Goal: Task Accomplishment & Management: Use online tool/utility

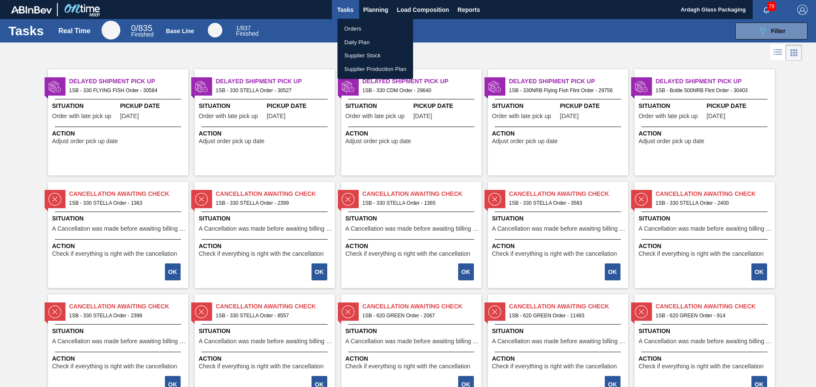
click at [751, 30] on div at bounding box center [408, 193] width 816 height 387
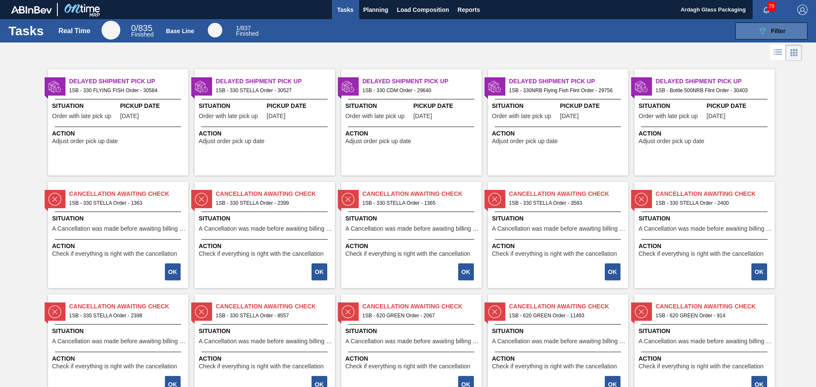
click at [760, 31] on icon "089F7B8B-B2A5-4AFE-B5C0-19BA573D28AC" at bounding box center [762, 31] width 10 height 10
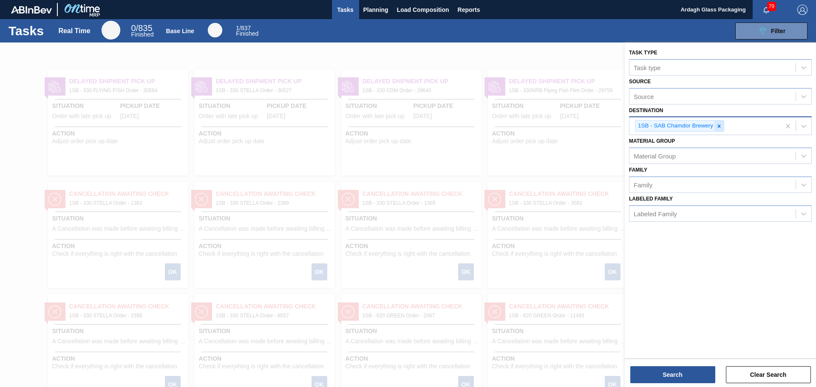
click at [720, 128] on icon at bounding box center [719, 126] width 6 height 6
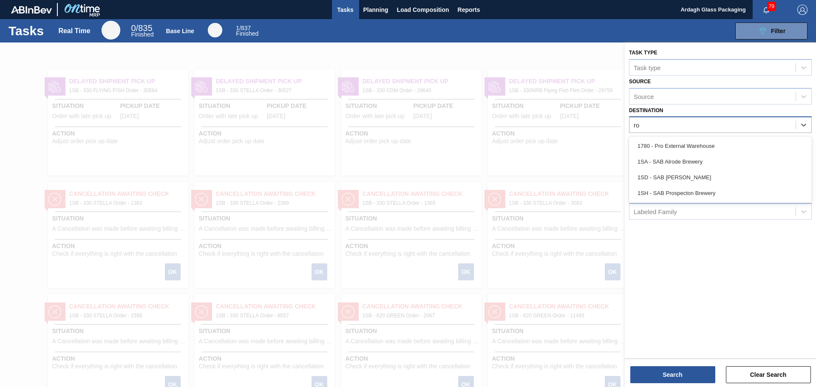
type input "r"
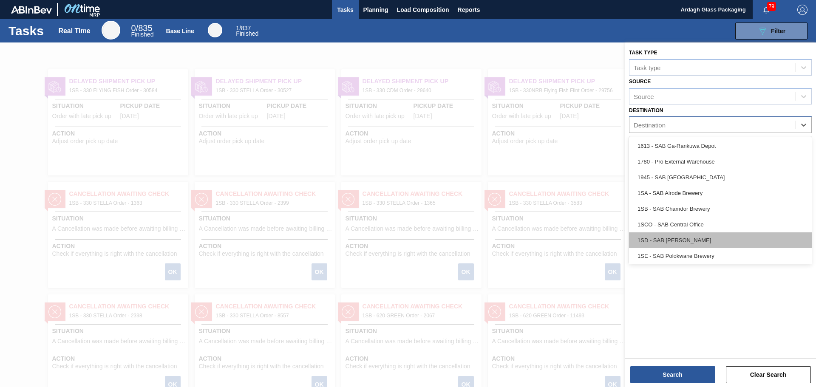
click at [707, 244] on div "1SD - SAB [PERSON_NAME]" at bounding box center [720, 240] width 183 height 16
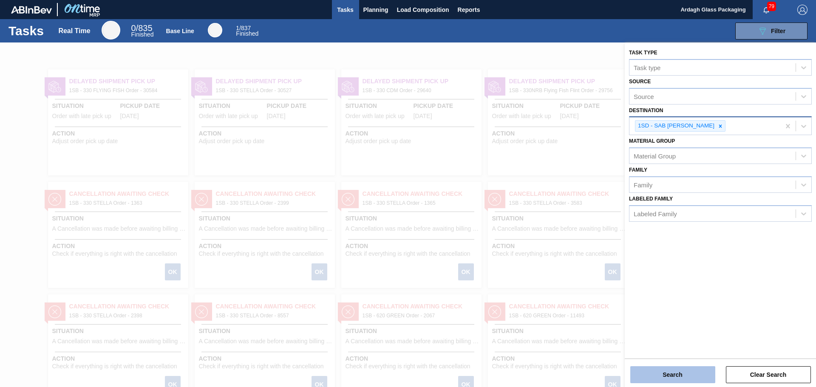
click at [680, 377] on button "Search" at bounding box center [672, 374] width 85 height 17
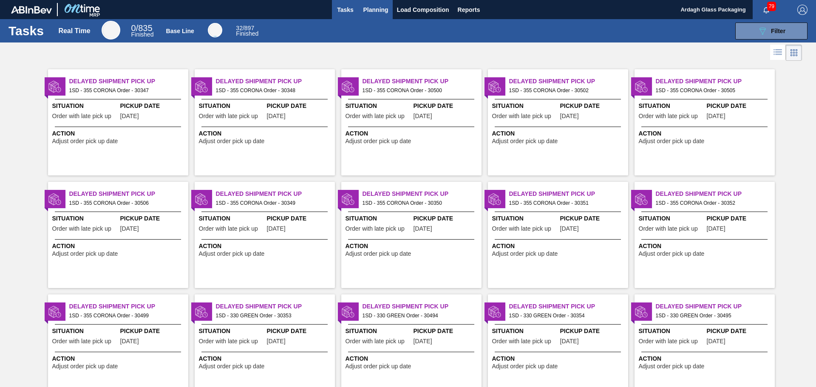
click at [369, 11] on span "Planning" at bounding box center [375, 10] width 25 height 10
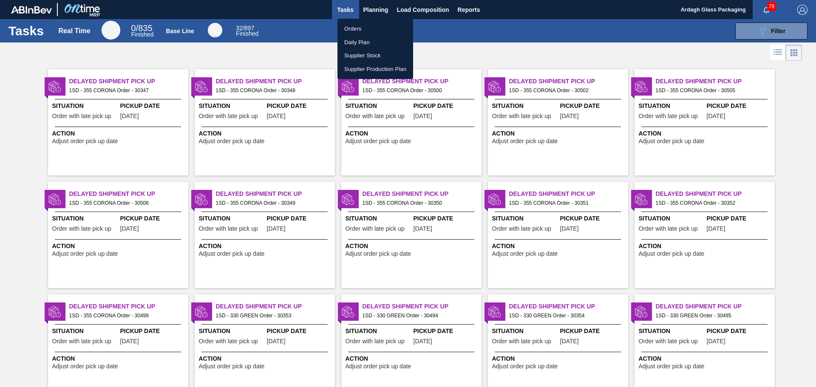
click at [364, 30] on li "Orders" at bounding box center [375, 29] width 76 height 14
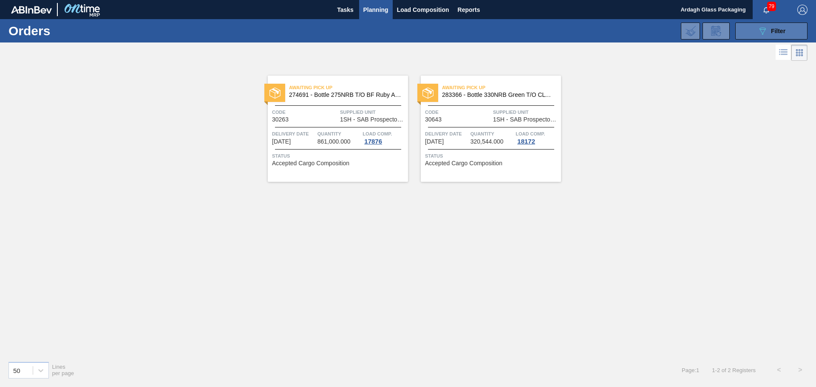
click at [763, 34] on icon "089F7B8B-B2A5-4AFE-B5C0-19BA573D28AC" at bounding box center [762, 31] width 10 height 10
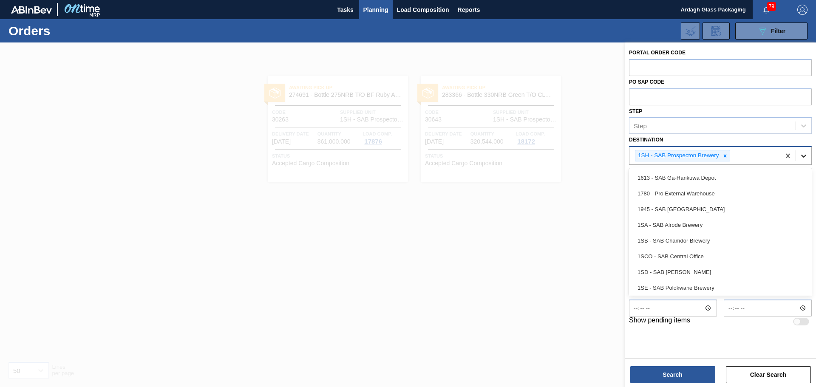
click at [802, 156] on icon at bounding box center [803, 156] width 5 height 3
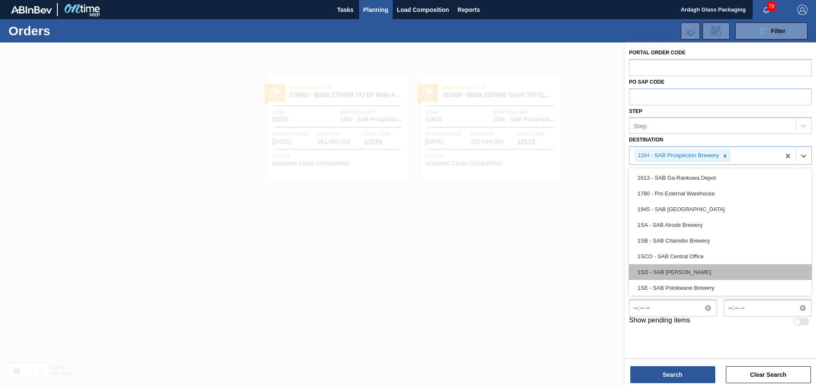
click at [695, 272] on div "1SD - SAB [PERSON_NAME]" at bounding box center [720, 272] width 183 height 16
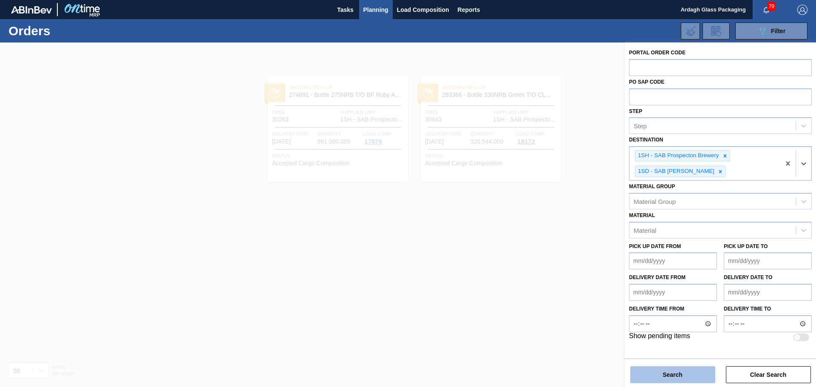
click at [680, 373] on button "Search" at bounding box center [672, 374] width 85 height 17
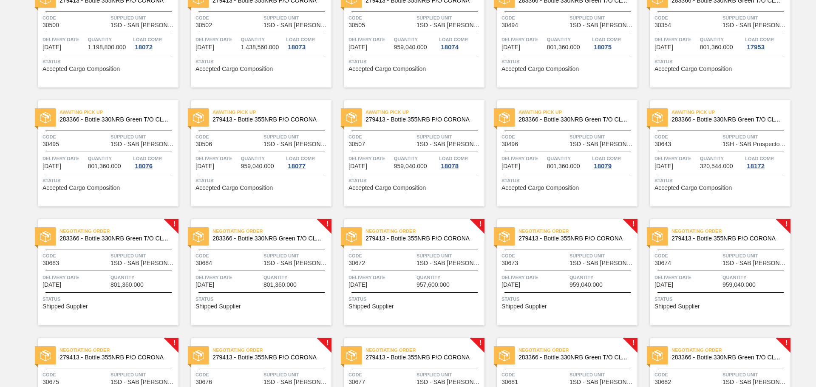
scroll to position [425, 0]
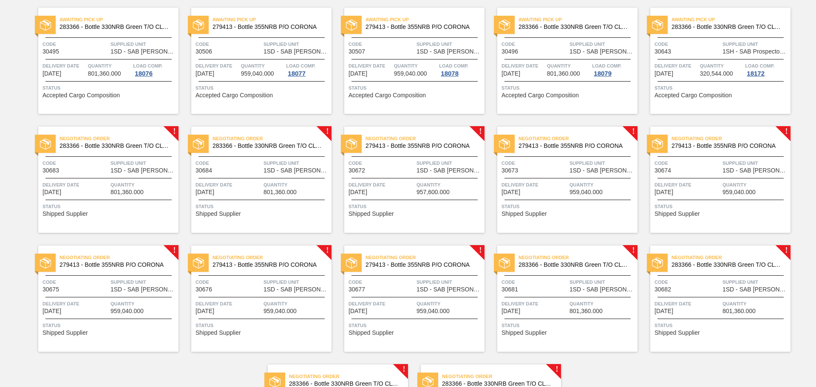
click at [148, 185] on span "Quantity" at bounding box center [143, 185] width 66 height 8
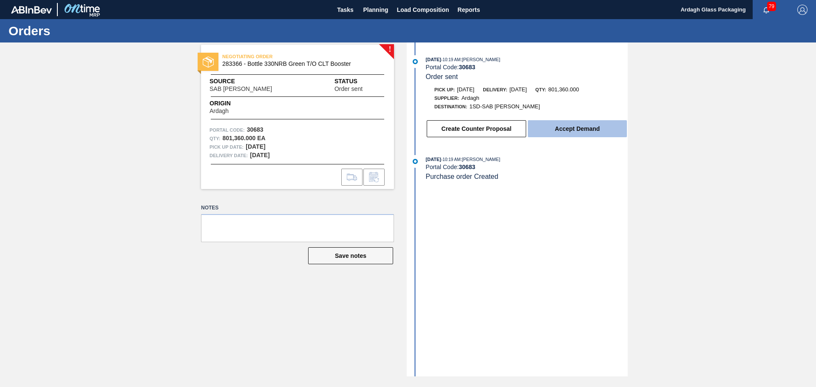
click at [565, 127] on button "Accept Demand" at bounding box center [577, 128] width 99 height 17
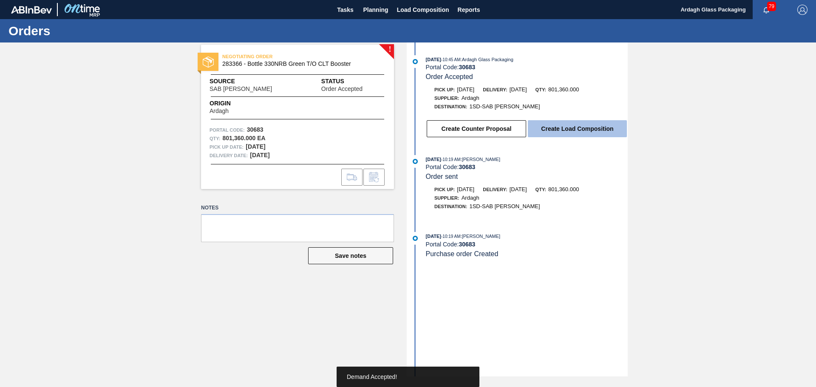
click at [558, 126] on button "Create Load Composition" at bounding box center [577, 128] width 99 height 17
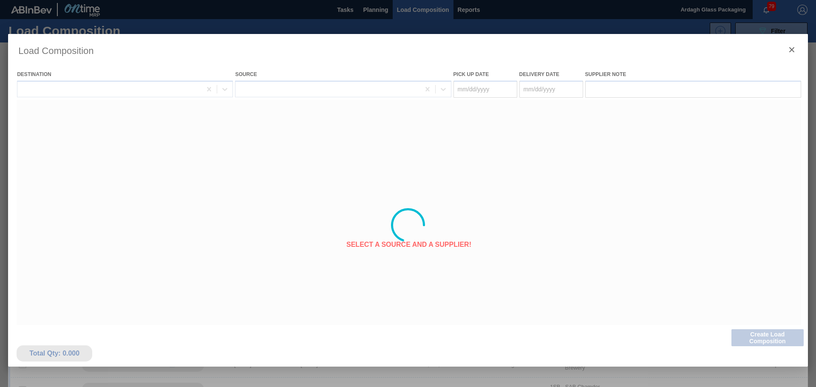
type Date "[DATE]"
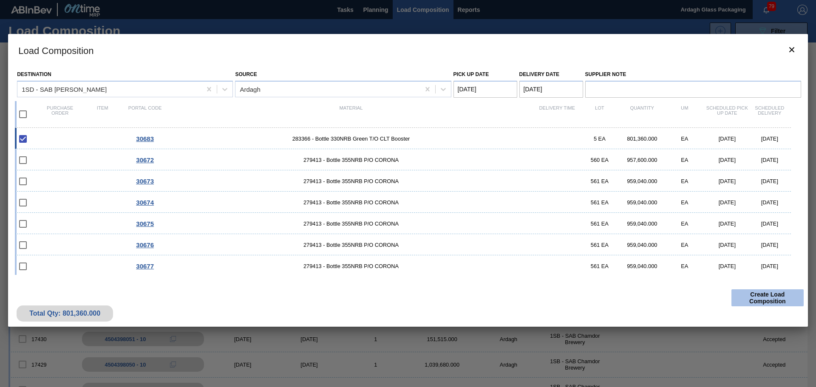
click at [780, 300] on button "Create Load Composition" at bounding box center [767, 297] width 72 height 17
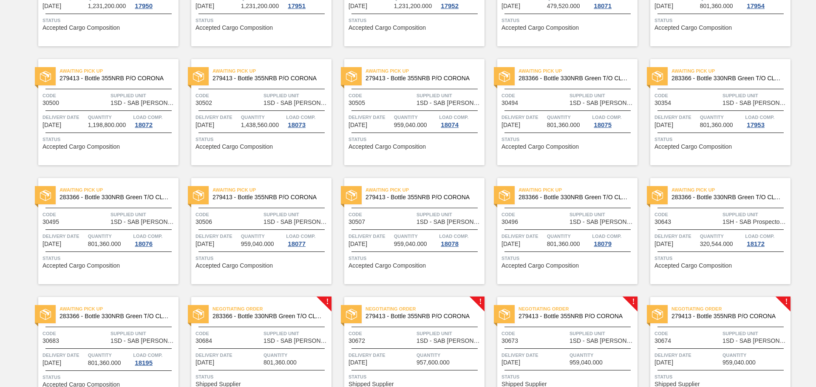
scroll to position [255, 0]
click at [276, 336] on span "Supplied Unit" at bounding box center [296, 333] width 66 height 8
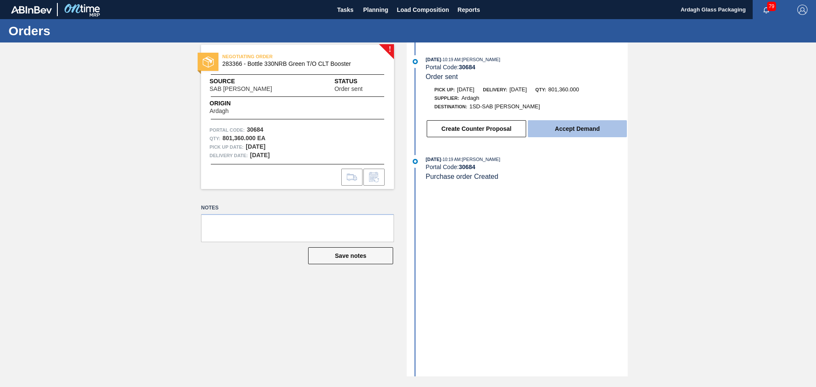
click at [555, 133] on button "Accept Demand" at bounding box center [577, 128] width 99 height 17
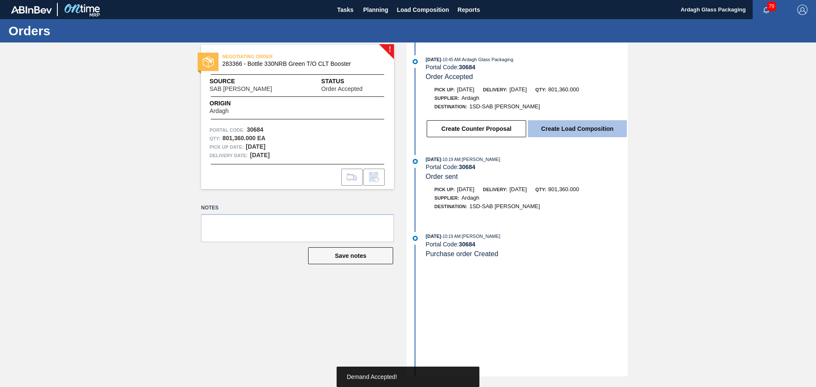
click at [595, 126] on button "Create Load Composition" at bounding box center [577, 128] width 99 height 17
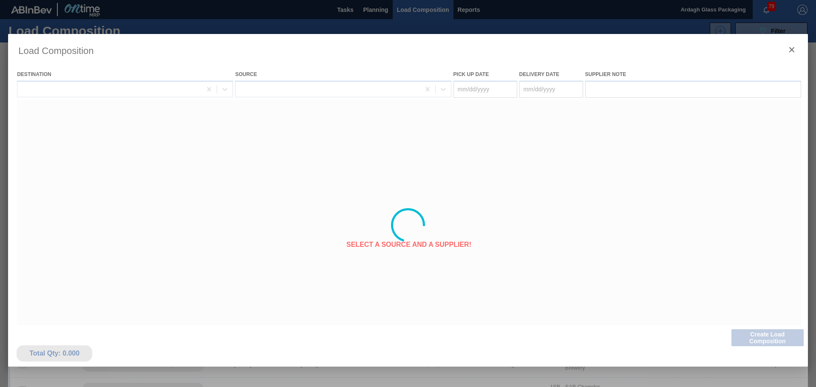
type Date "[DATE]"
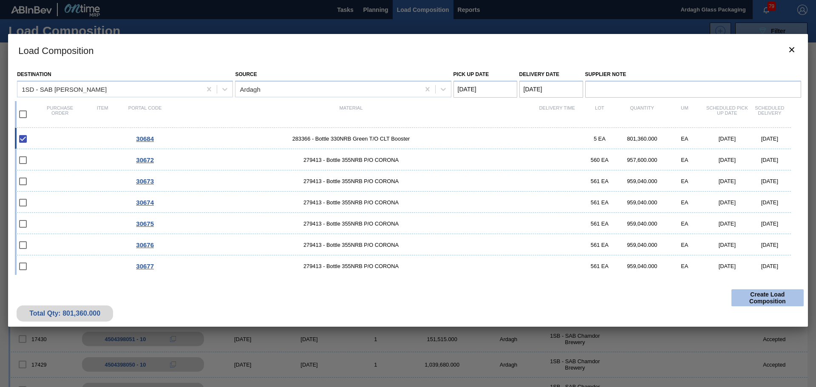
click at [767, 297] on button "Create Load Composition" at bounding box center [767, 297] width 72 height 17
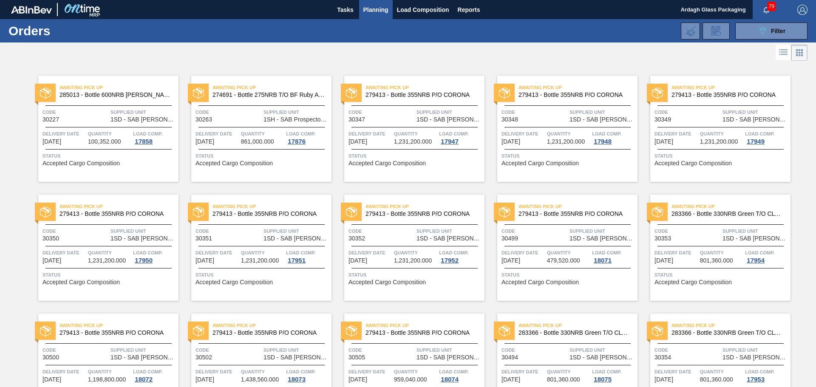
scroll to position [297, 0]
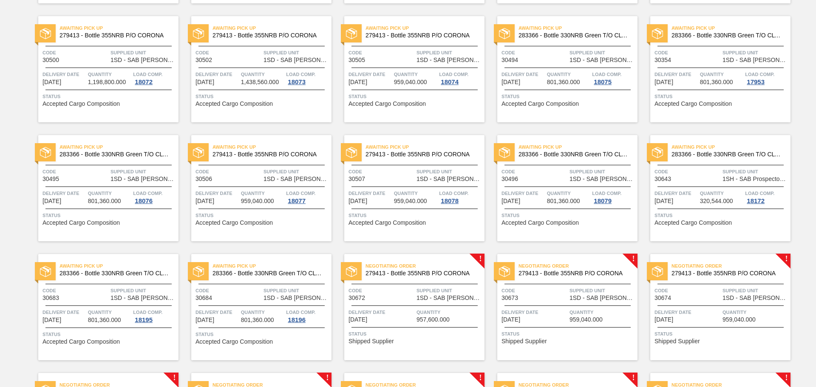
drag, startPoint x: 407, startPoint y: 304, endPoint x: 676, endPoint y: 5, distance: 402.4
click at [407, 304] on div "Negotiating Order 279413 - Bottle 355NRB P/O CORONA Code 30672 Supplied Unit 1S…" at bounding box center [414, 307] width 140 height 106
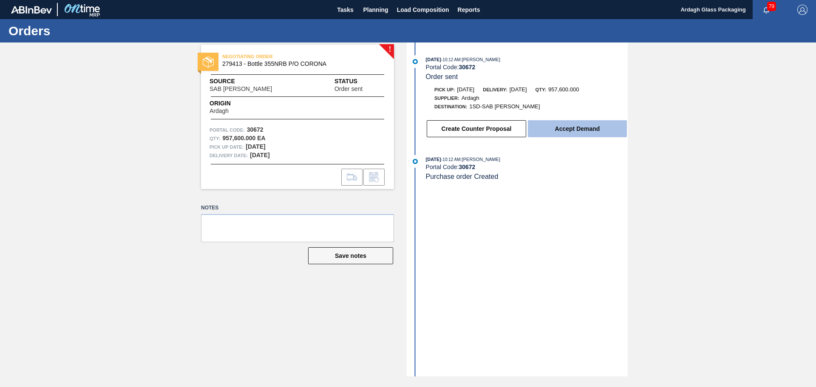
click at [567, 126] on button "Accept Demand" at bounding box center [577, 128] width 99 height 17
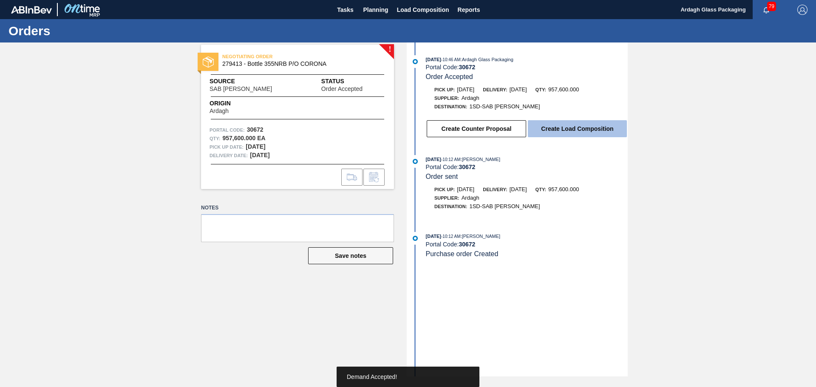
click at [567, 127] on button "Create Load Composition" at bounding box center [577, 128] width 99 height 17
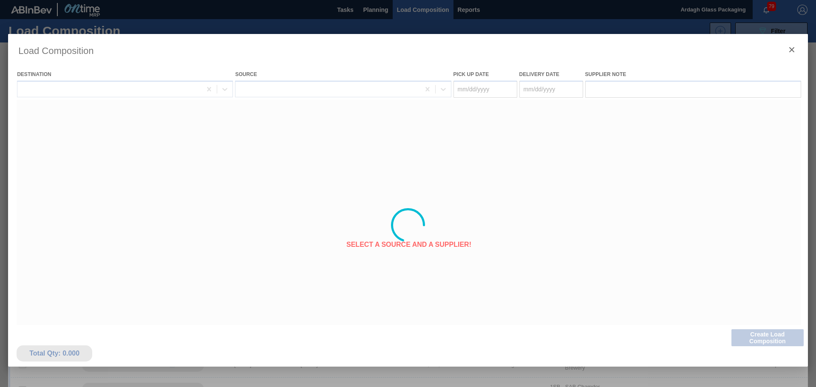
type Date "[DATE]"
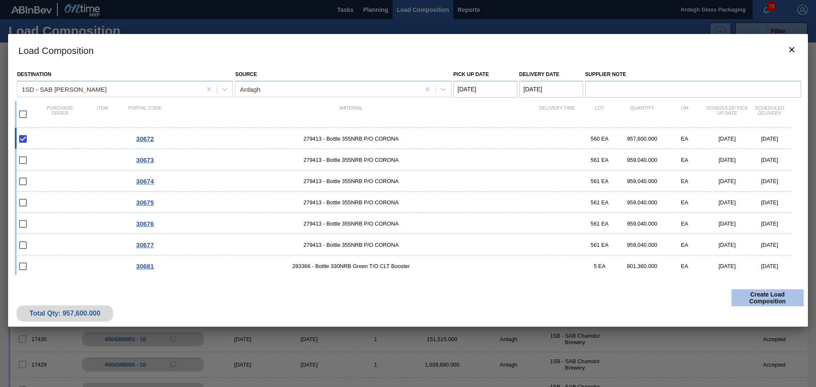
click at [786, 300] on button "Create Load Composition" at bounding box center [767, 297] width 72 height 17
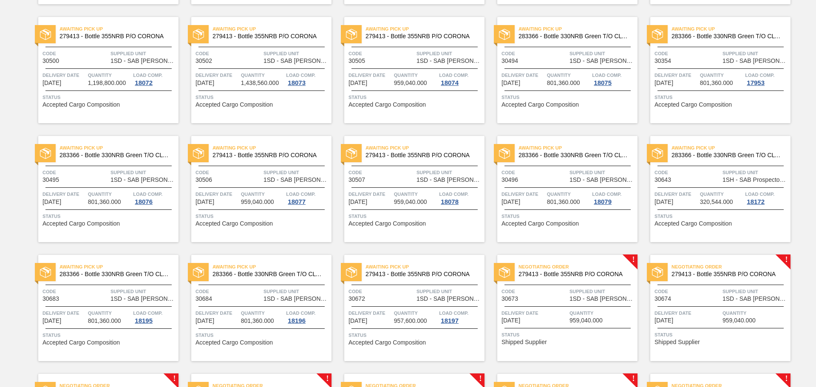
scroll to position [382, 0]
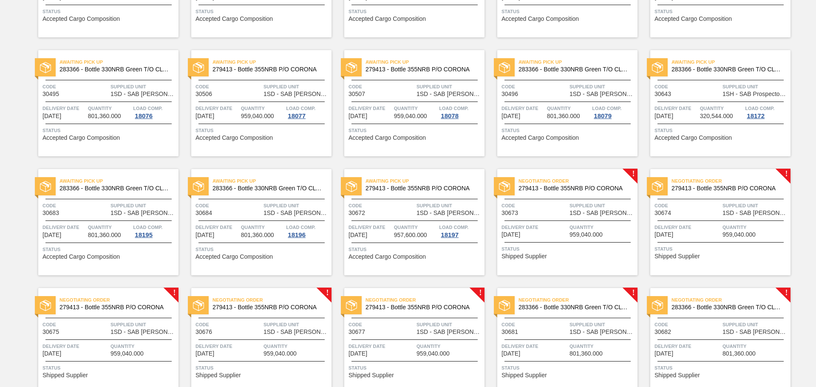
click at [570, 225] on span "Quantity" at bounding box center [602, 227] width 66 height 8
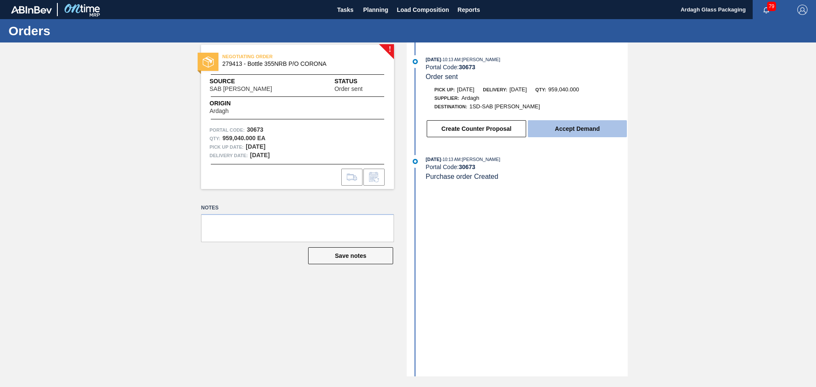
click at [588, 131] on button "Accept Demand" at bounding box center [577, 128] width 99 height 17
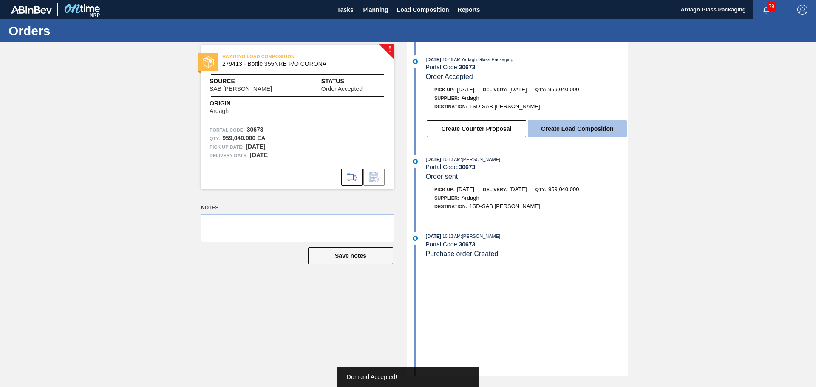
click at [586, 132] on button "Create Load Composition" at bounding box center [577, 128] width 99 height 17
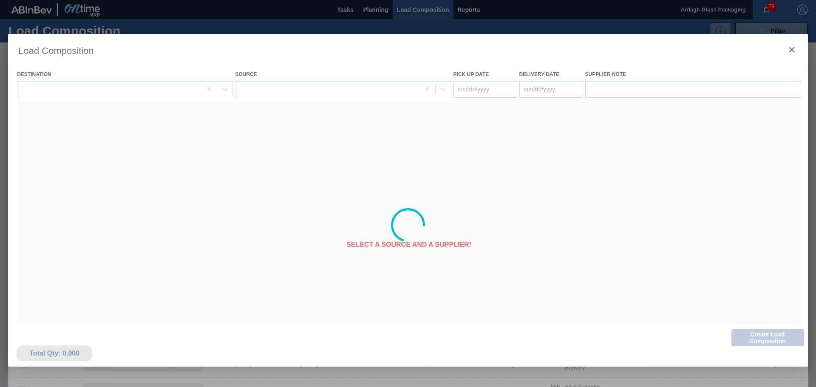
type Date "[DATE]"
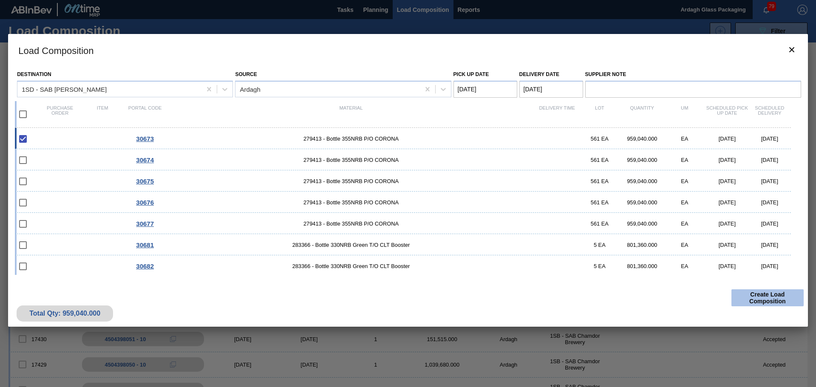
click at [758, 300] on button "Create Load Composition" at bounding box center [767, 297] width 72 height 17
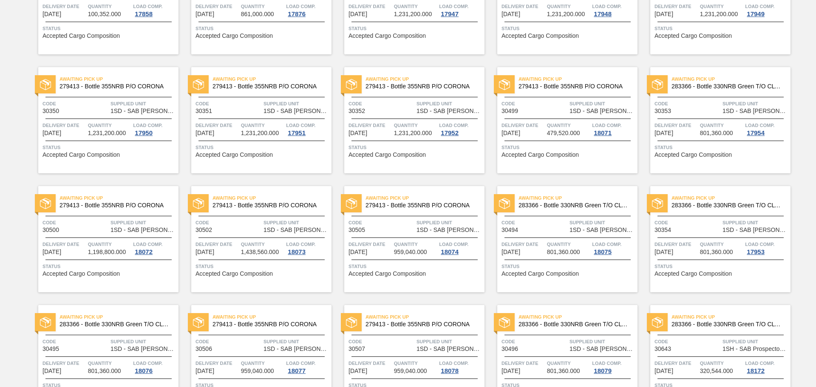
scroll to position [340, 0]
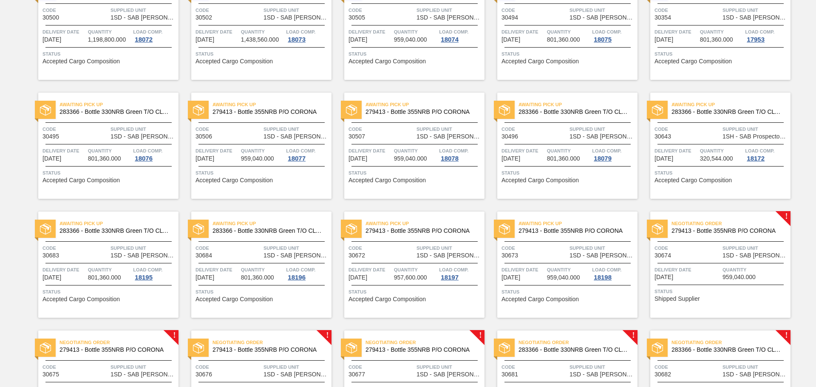
click at [699, 282] on div "Negotiating Order 279413 - Bottle 355NRB P/O CORONA Code 30674 Supplied Unit 1S…" at bounding box center [720, 265] width 140 height 106
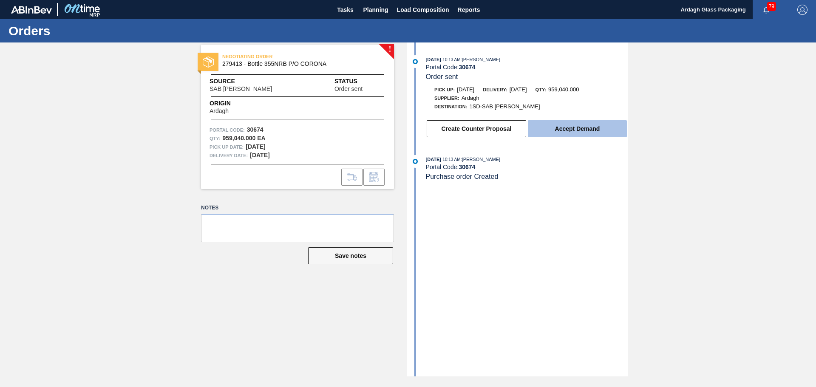
click at [567, 131] on button "Accept Demand" at bounding box center [577, 128] width 99 height 17
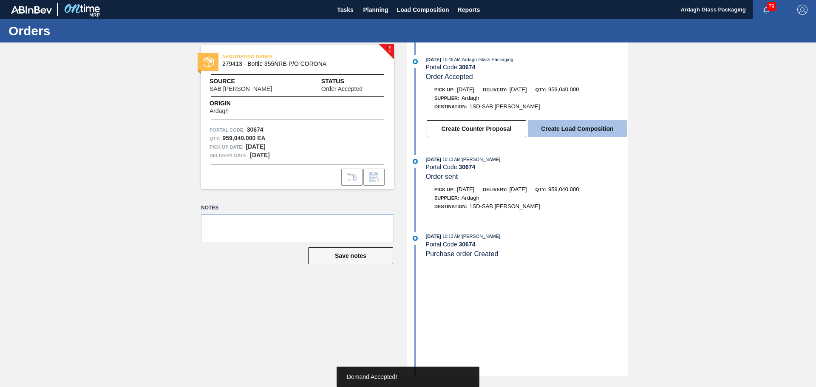
click at [566, 131] on button "Create Load Composition" at bounding box center [577, 128] width 99 height 17
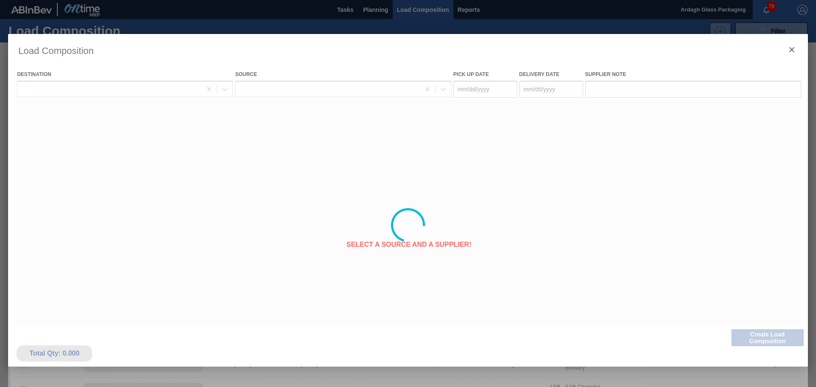
type Date "[DATE]"
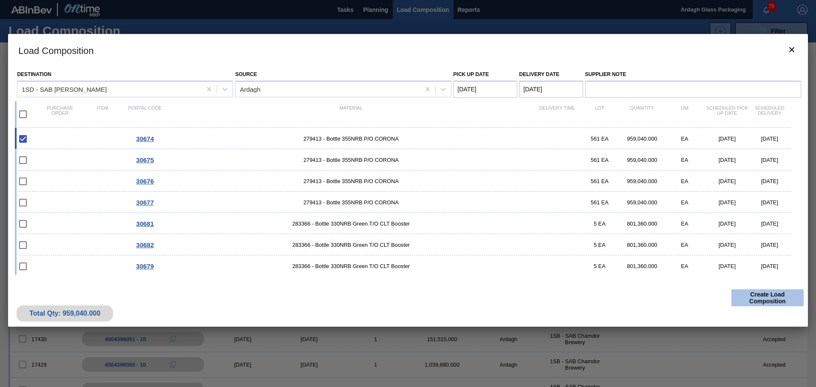
click at [770, 300] on button "Create Load Composition" at bounding box center [767, 297] width 72 height 17
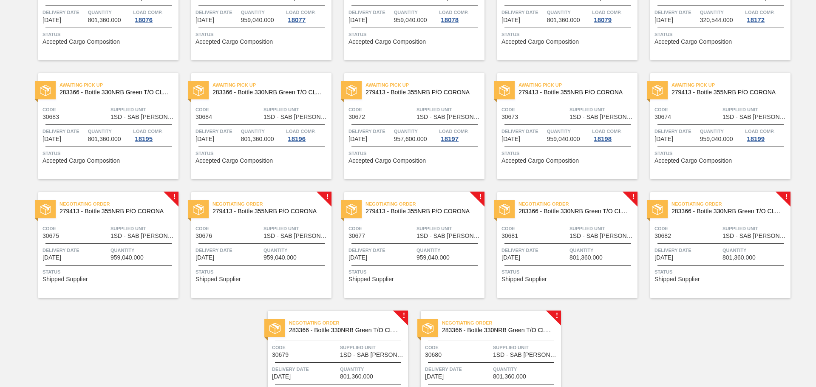
scroll to position [510, 0]
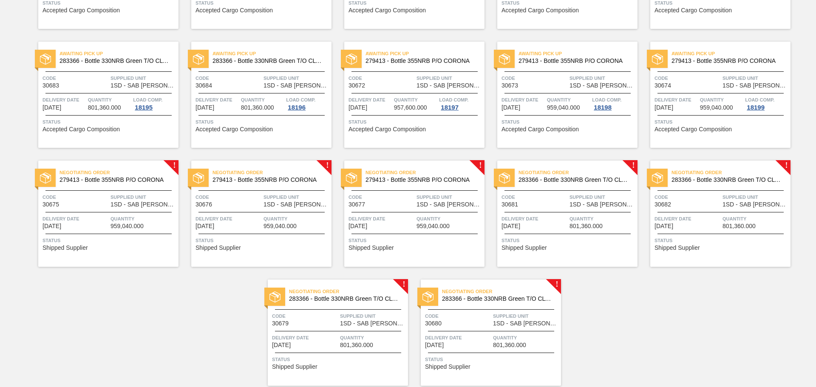
click at [121, 215] on span "Quantity" at bounding box center [143, 219] width 66 height 8
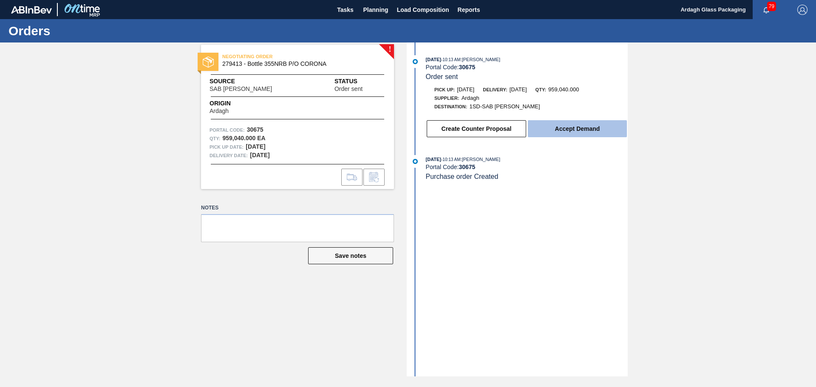
click at [559, 126] on button "Accept Demand" at bounding box center [577, 128] width 99 height 17
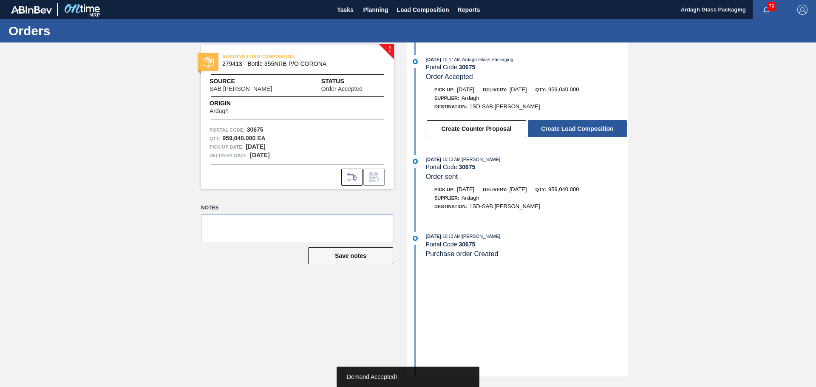
click at [559, 126] on button "Create Load Composition" at bounding box center [577, 128] width 99 height 17
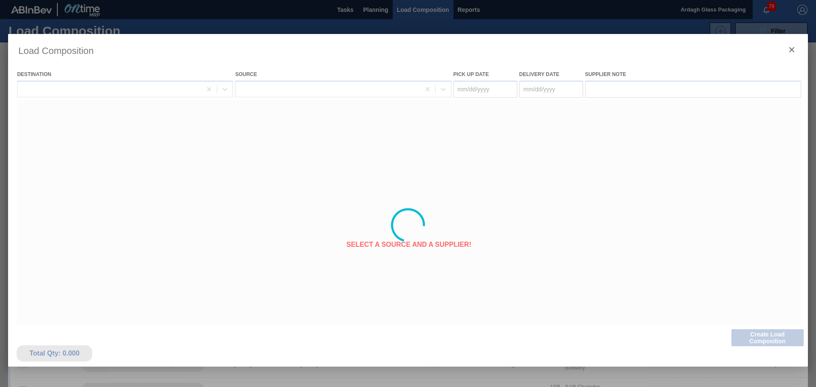
type Date "[DATE]"
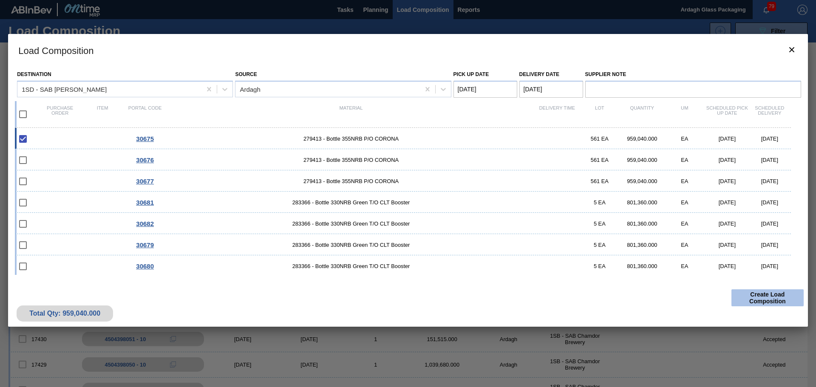
click at [776, 295] on button "Create Load Composition" at bounding box center [767, 297] width 72 height 17
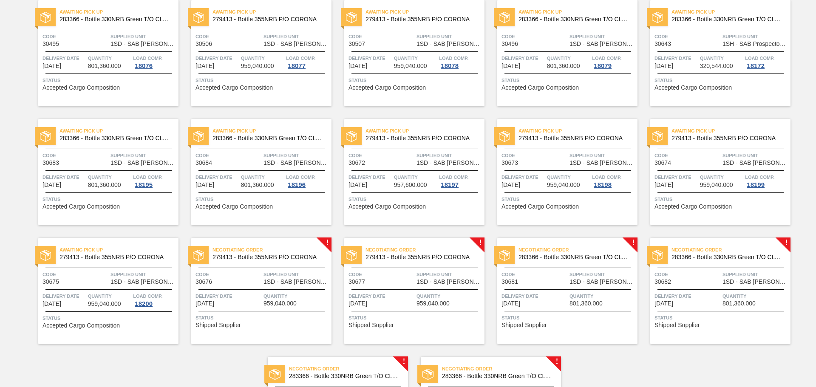
scroll to position [510, 0]
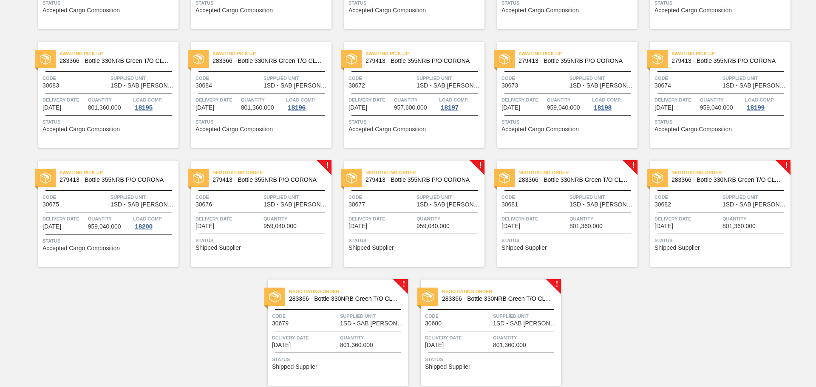
click at [327, 204] on span "1SD - SAB [PERSON_NAME]" at bounding box center [296, 204] width 66 height 6
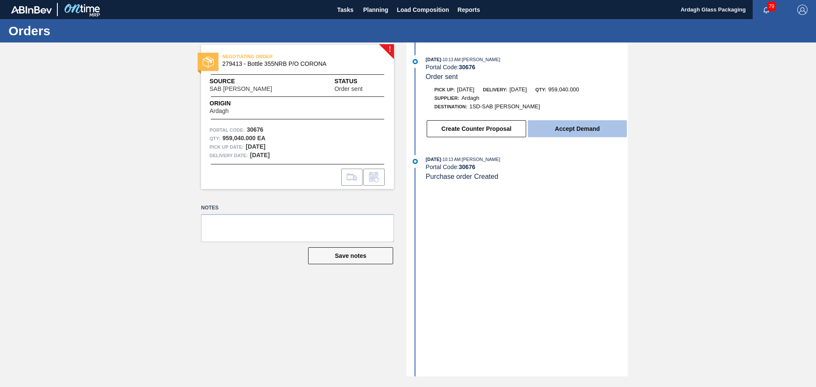
click at [575, 125] on button "Accept Demand" at bounding box center [577, 128] width 99 height 17
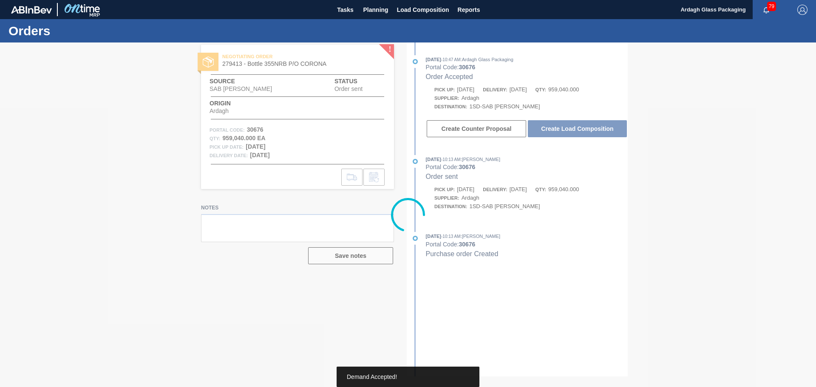
click at [575, 127] on div at bounding box center [408, 214] width 816 height 345
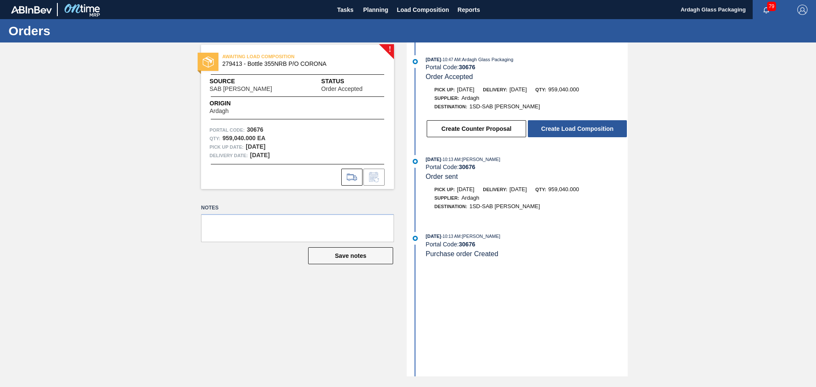
click at [575, 127] on button "Create Load Composition" at bounding box center [577, 128] width 99 height 17
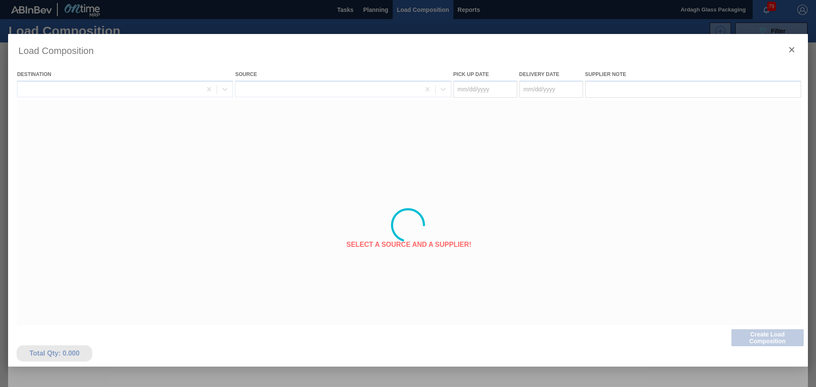
type Date "[DATE]"
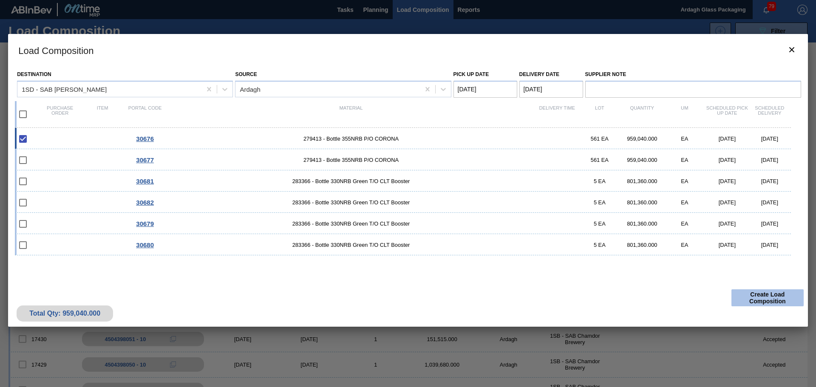
click at [761, 299] on button "Create Load Composition" at bounding box center [767, 297] width 72 height 17
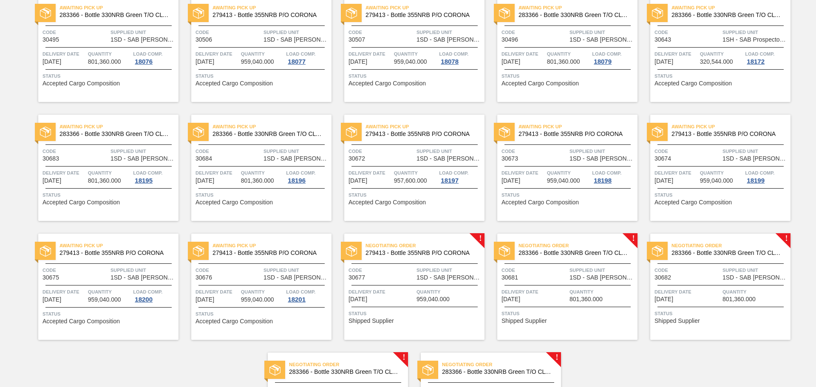
scroll to position [540, 0]
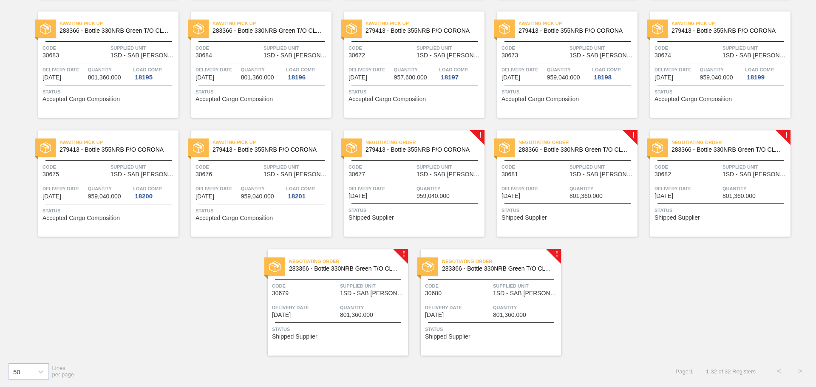
click at [402, 197] on div "Delivery Date [DATE]" at bounding box center [381, 191] width 66 height 15
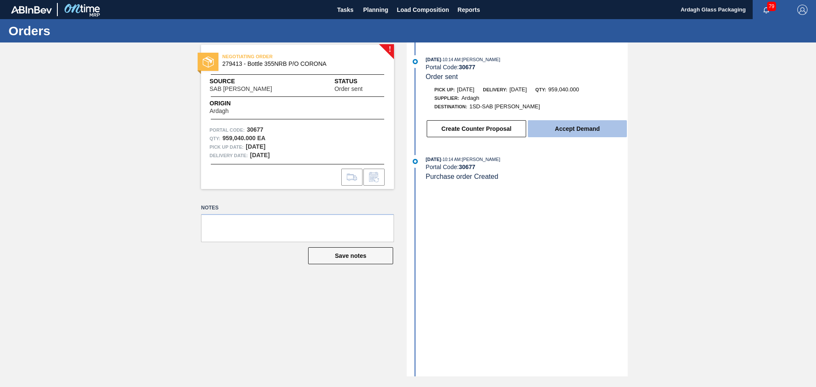
click at [604, 133] on button "Accept Demand" at bounding box center [577, 128] width 99 height 17
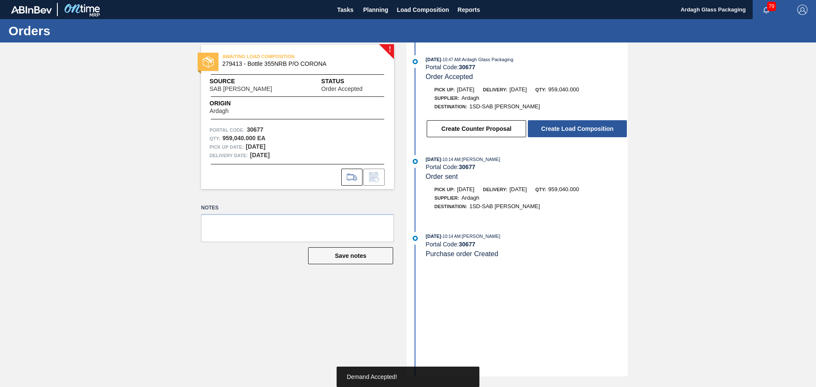
click at [588, 126] on button "Create Load Composition" at bounding box center [577, 128] width 99 height 17
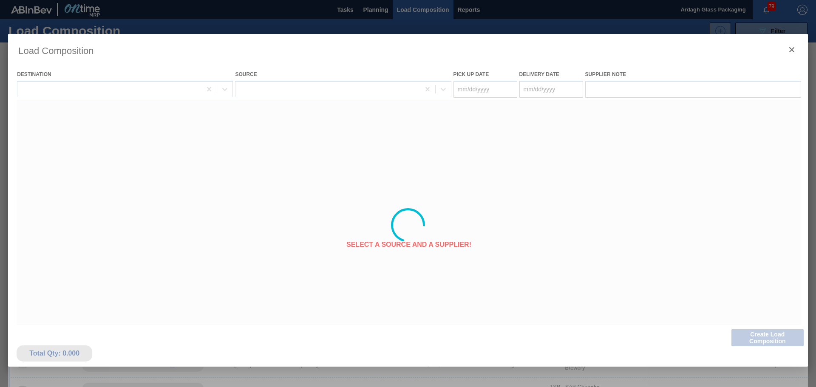
type Date "[DATE]"
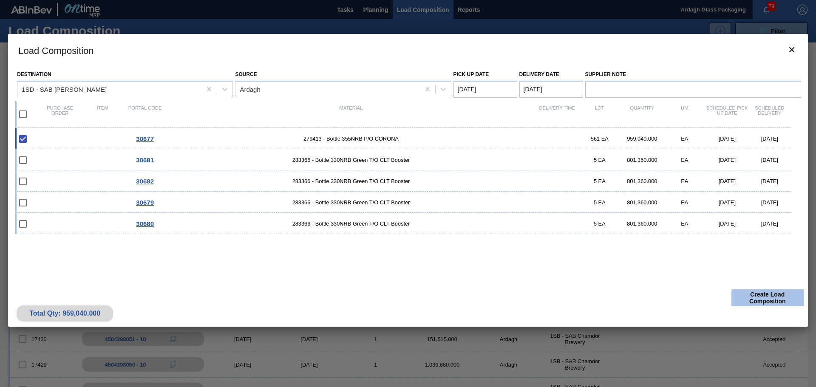
click at [778, 296] on button "Create Load Composition" at bounding box center [767, 297] width 72 height 17
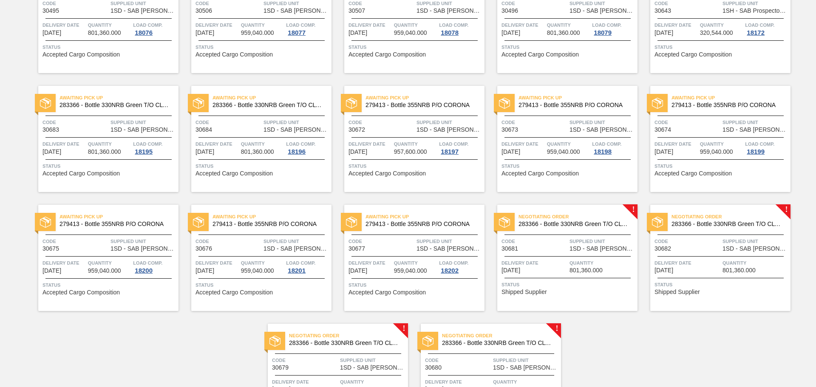
scroll to position [540, 0]
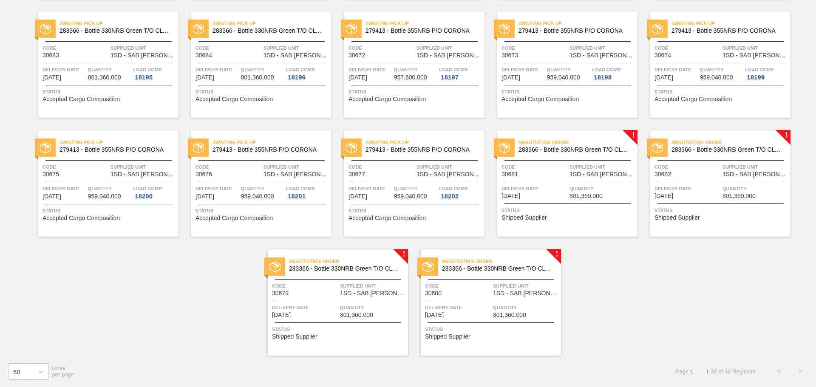
click at [540, 165] on span "Code" at bounding box center [534, 167] width 66 height 8
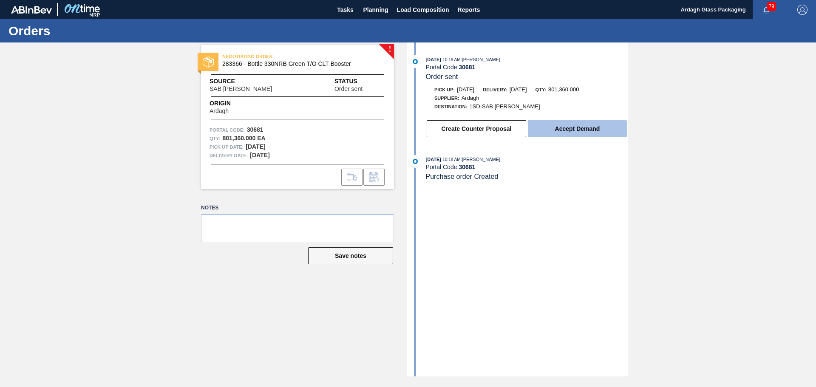
click at [574, 133] on button "Accept Demand" at bounding box center [577, 128] width 99 height 17
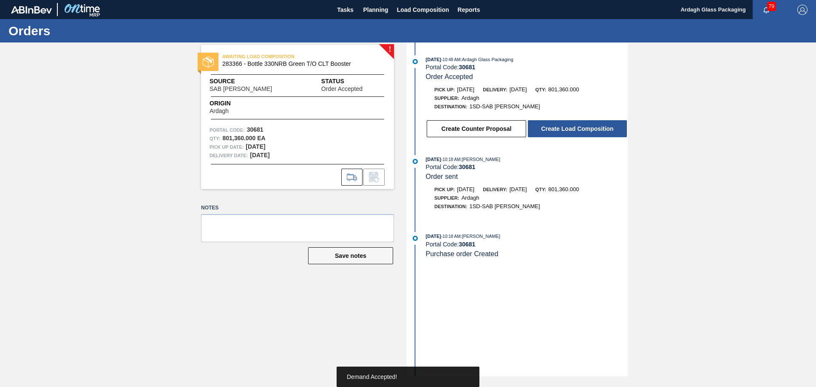
click at [574, 133] on button "Create Load Composition" at bounding box center [577, 128] width 99 height 17
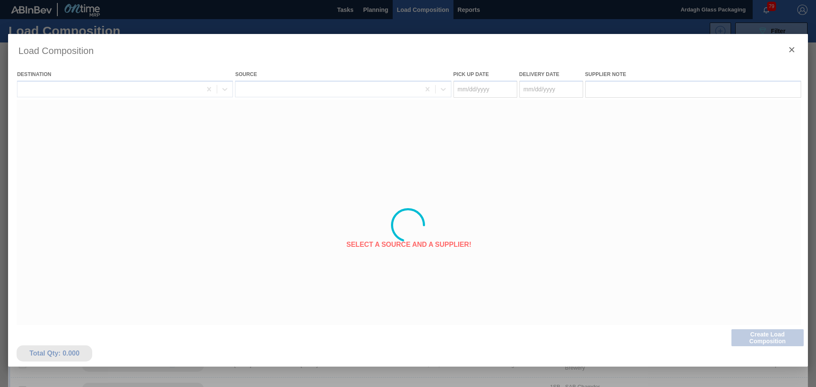
type Date "[DATE]"
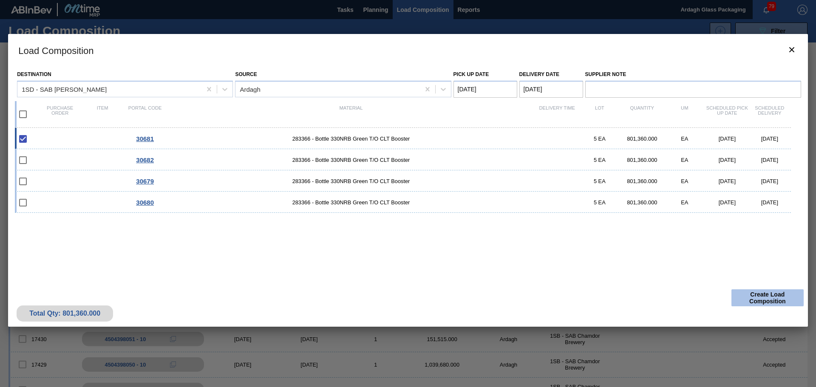
click at [756, 298] on button "Create Load Composition" at bounding box center [767, 297] width 72 height 17
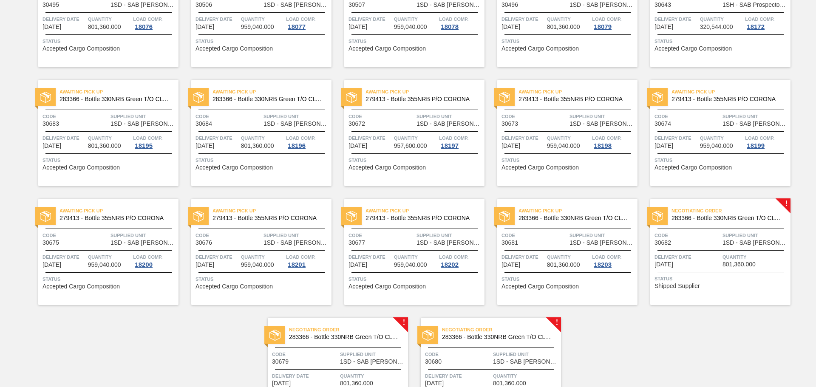
scroll to position [540, 0]
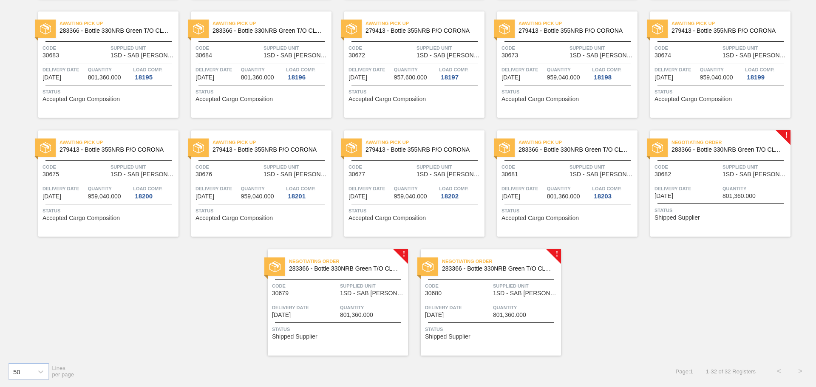
click at [729, 192] on span "Quantity" at bounding box center [755, 188] width 66 height 8
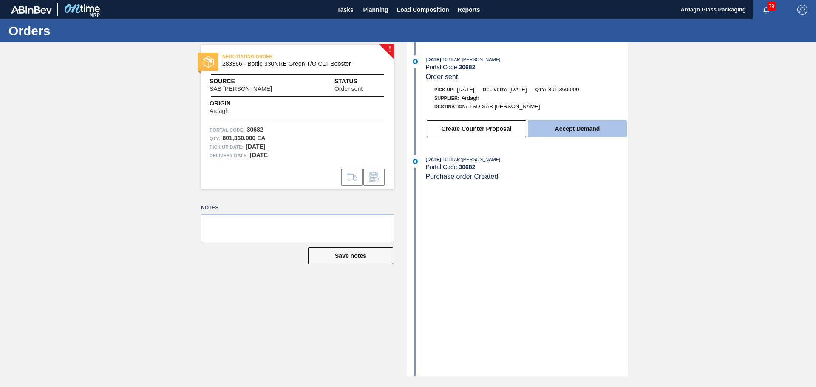
click at [566, 129] on button "Accept Demand" at bounding box center [577, 128] width 99 height 17
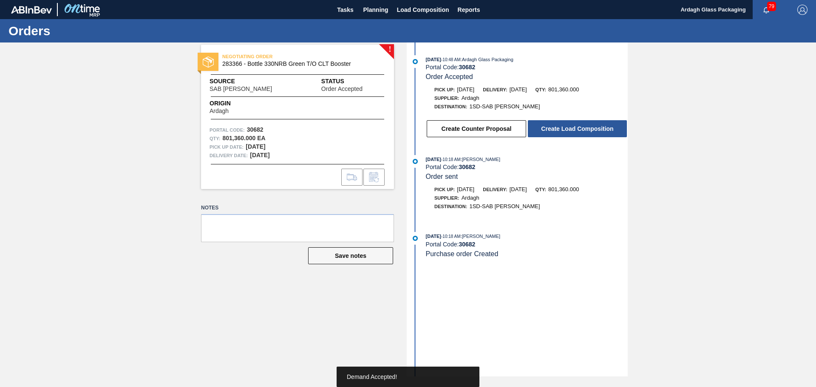
click at [566, 129] on button "Create Load Composition" at bounding box center [577, 128] width 99 height 17
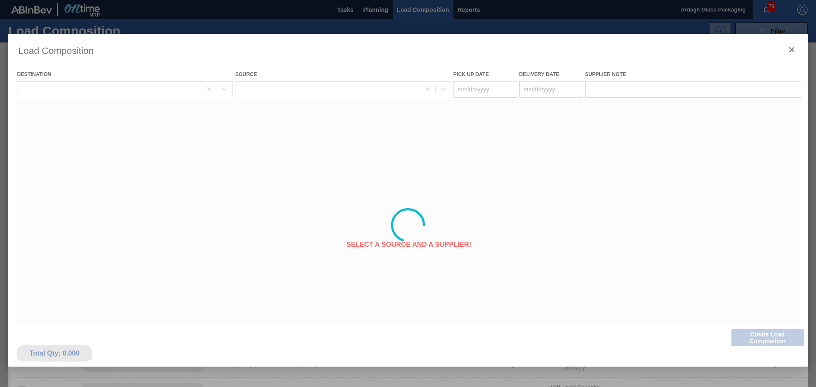
type Date "[DATE]"
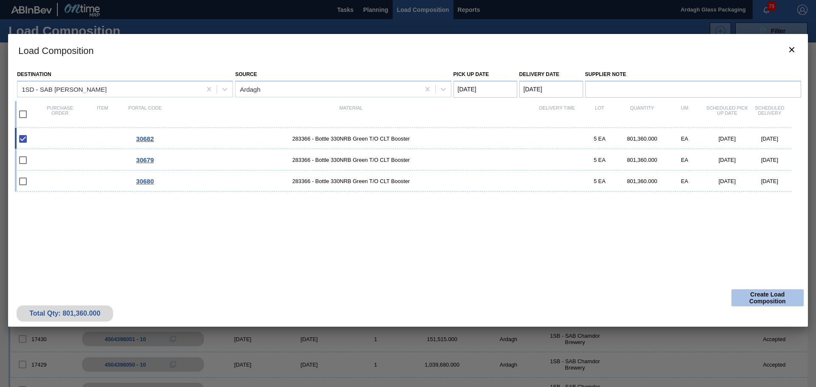
click at [751, 300] on button "Create Load Composition" at bounding box center [767, 297] width 72 height 17
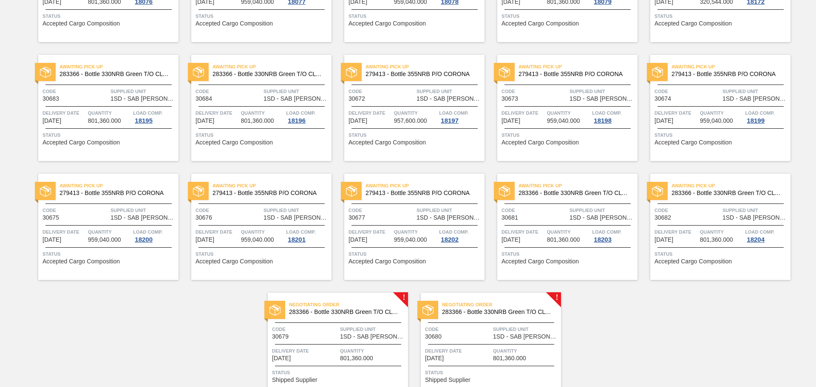
scroll to position [540, 0]
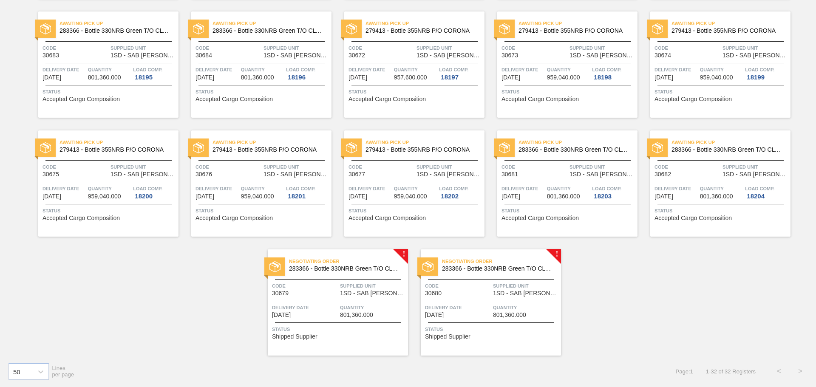
click at [344, 308] on span "Quantity" at bounding box center [373, 307] width 66 height 8
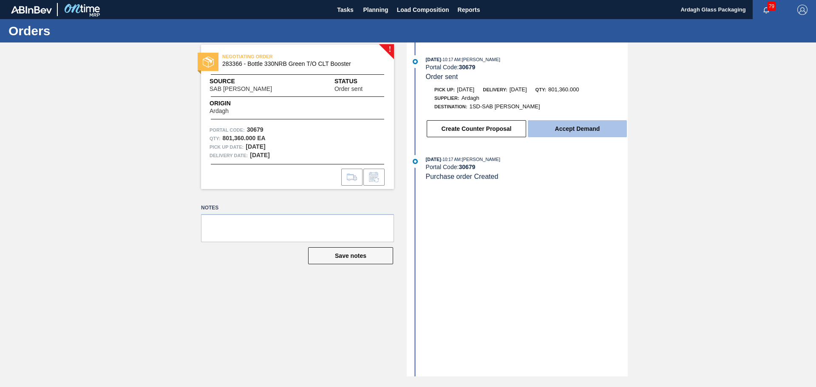
click at [566, 128] on button "Accept Demand" at bounding box center [577, 128] width 99 height 17
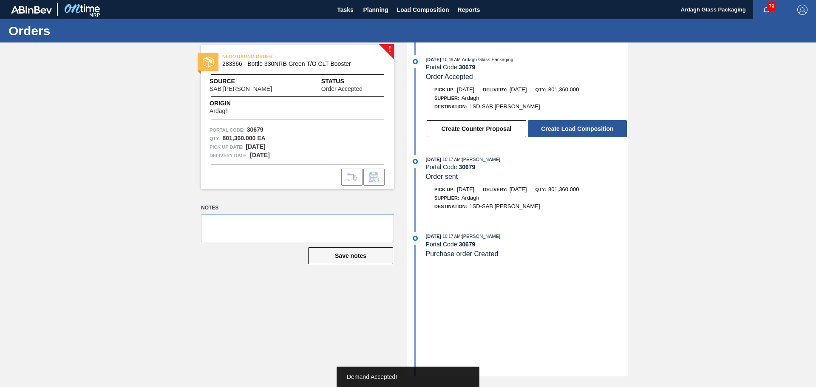
click at [566, 128] on button "Create Load Composition" at bounding box center [577, 128] width 99 height 17
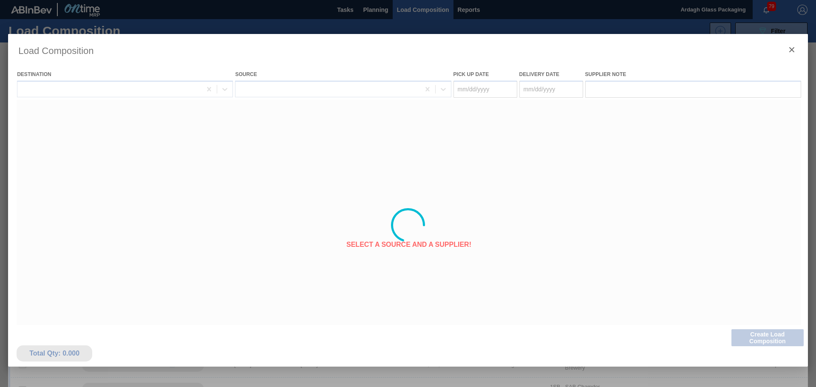
type Date "[DATE]"
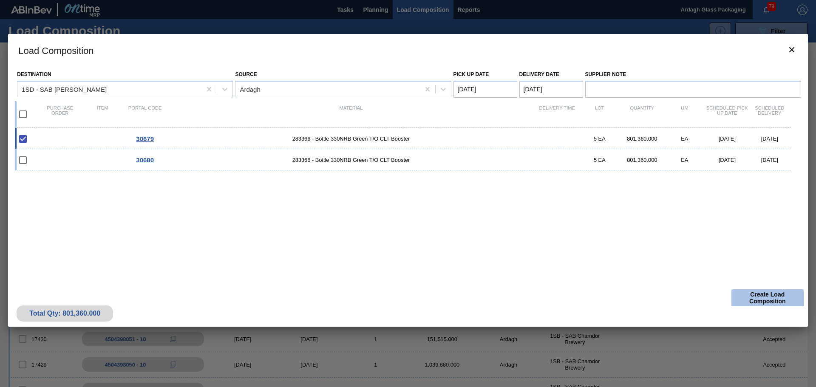
click at [760, 294] on button "Create Load Composition" at bounding box center [767, 297] width 72 height 17
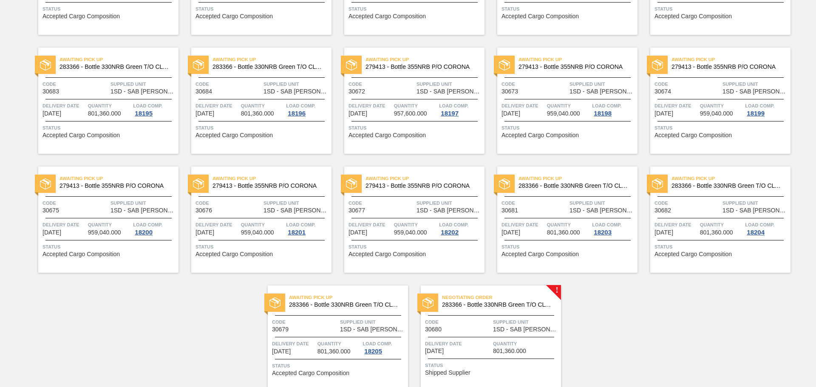
scroll to position [540, 0]
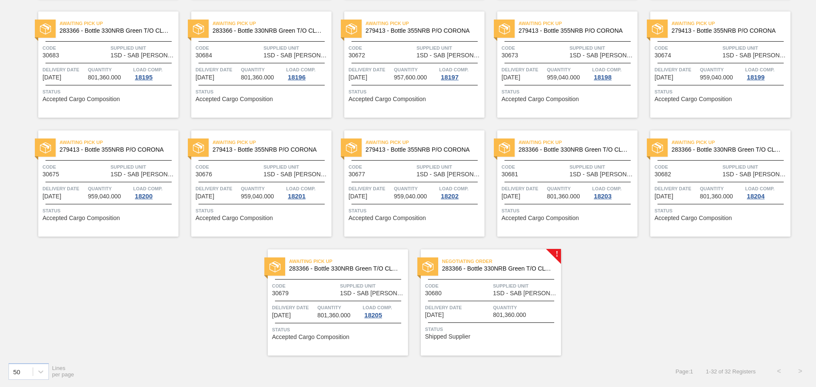
click at [489, 301] on div at bounding box center [491, 301] width 126 height 0
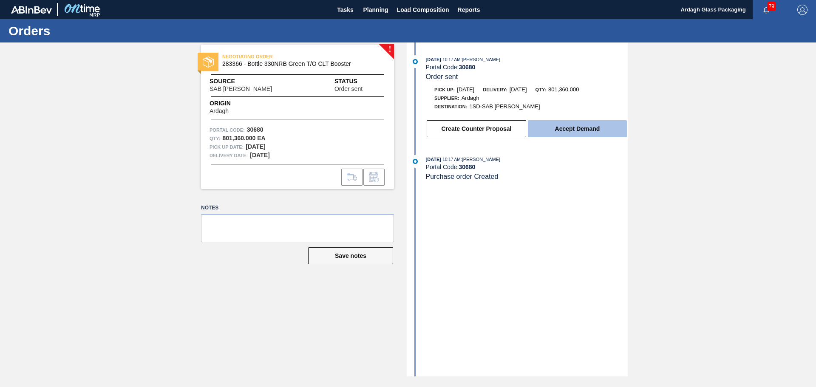
click at [569, 128] on button "Accept Demand" at bounding box center [577, 128] width 99 height 17
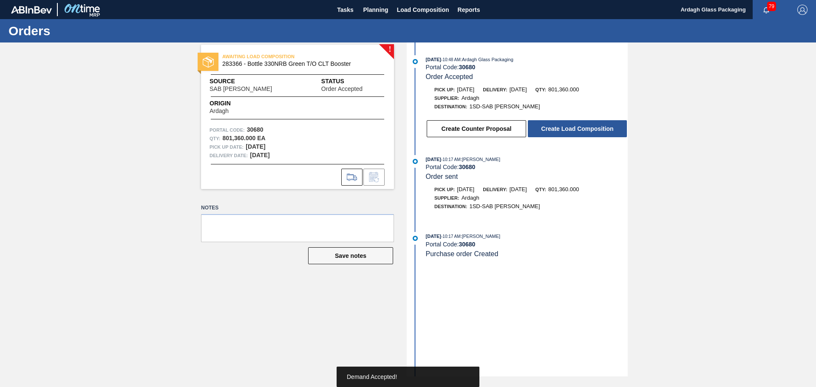
click at [569, 128] on button "Create Load Composition" at bounding box center [577, 128] width 99 height 17
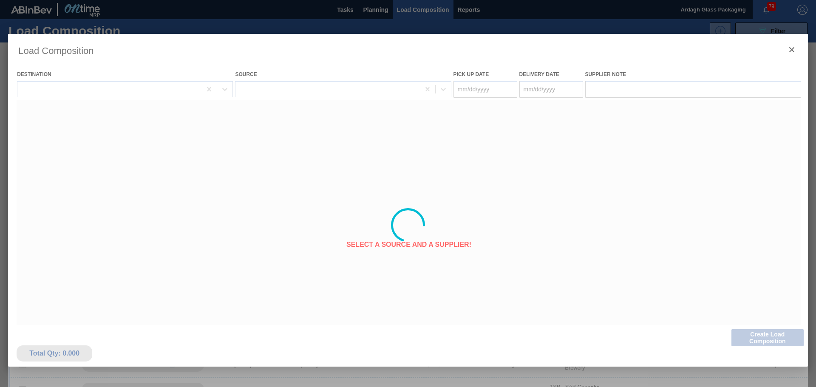
type Date "[DATE]"
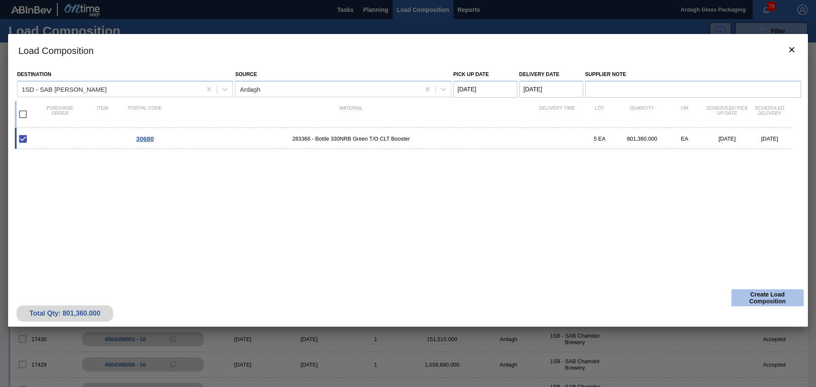
click at [765, 297] on button "Create Load Composition" at bounding box center [767, 297] width 72 height 17
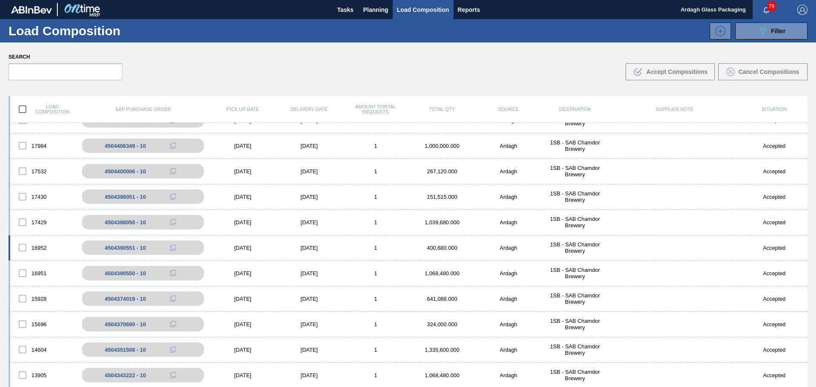
scroll to position [180, 0]
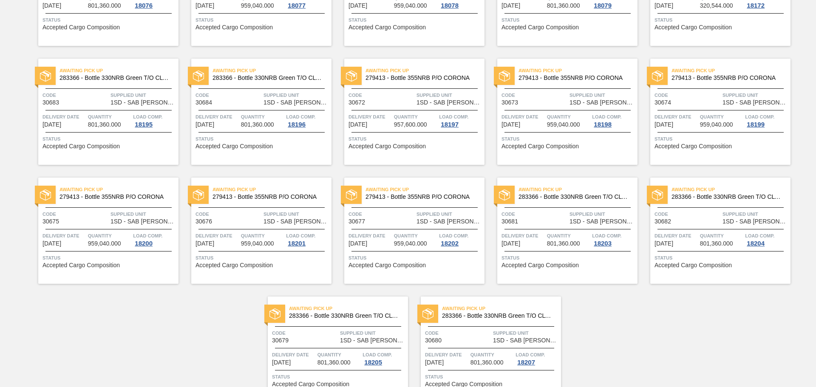
scroll to position [540, 0]
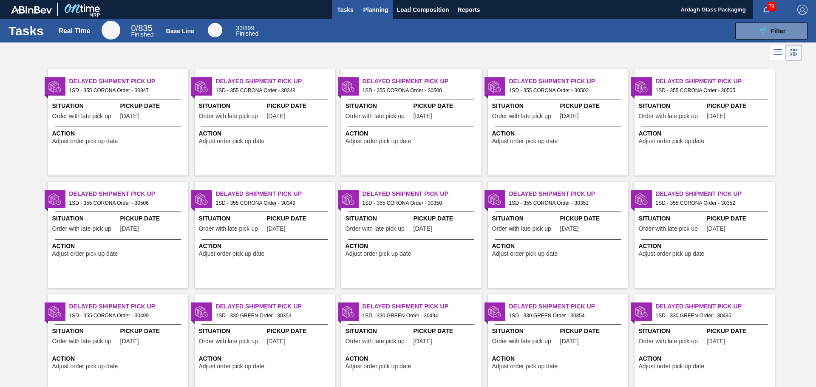
click at [372, 9] on span "Planning" at bounding box center [375, 10] width 25 height 10
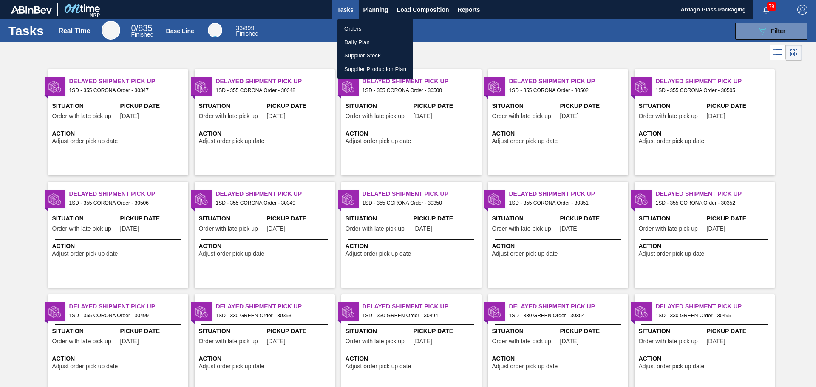
click at [358, 29] on li "Orders" at bounding box center [375, 29] width 76 height 14
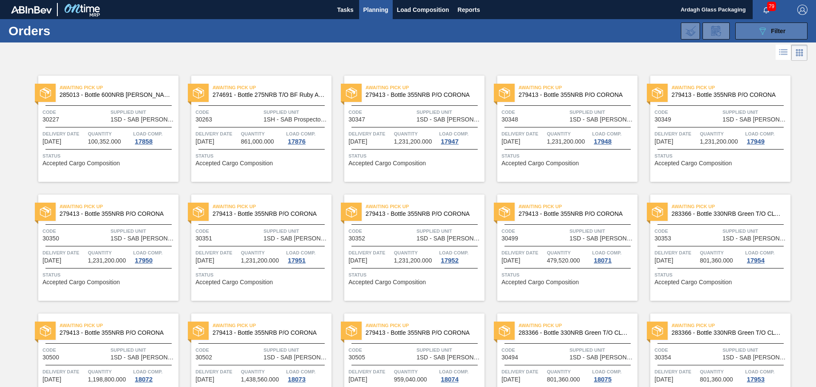
click at [757, 31] on icon "089F7B8B-B2A5-4AFE-B5C0-19BA573D28AC" at bounding box center [762, 31] width 10 height 10
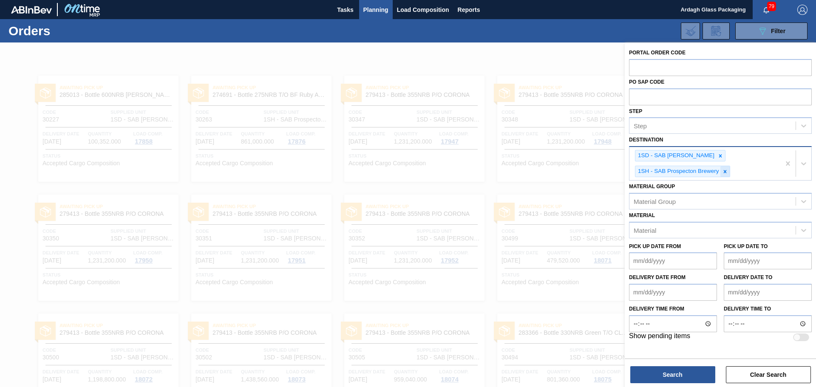
click at [726, 170] on icon at bounding box center [725, 172] width 6 height 6
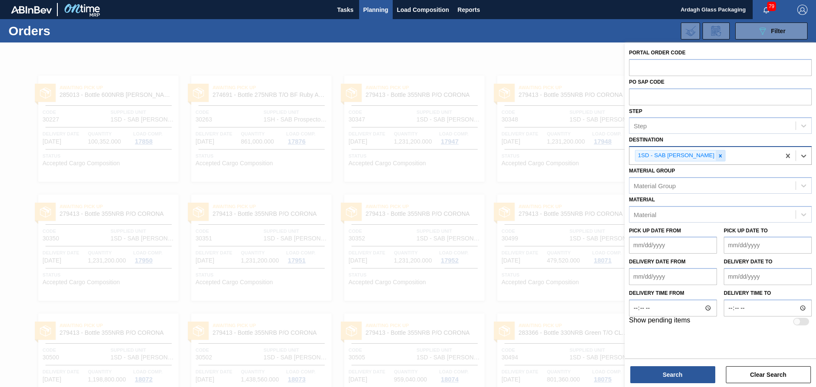
click at [717, 157] on icon at bounding box center [720, 156] width 6 height 6
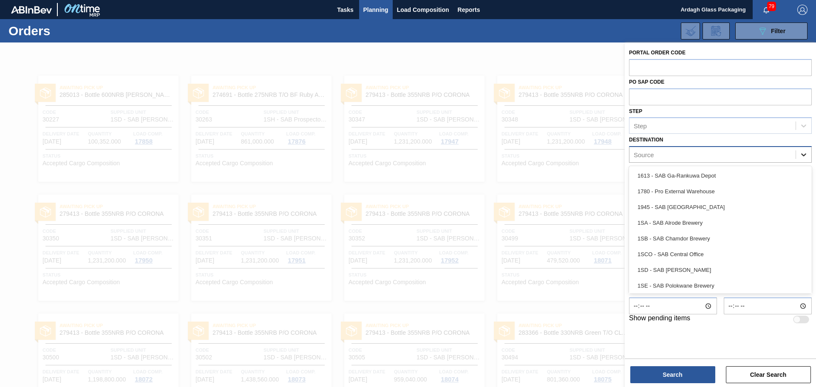
click at [806, 153] on icon at bounding box center [803, 154] width 8 height 8
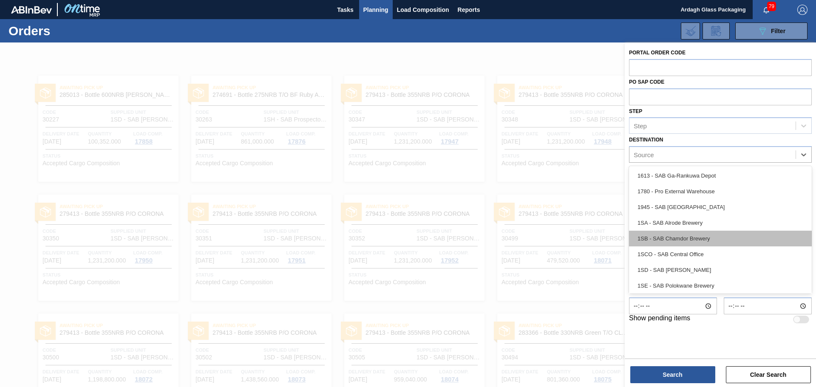
click at [697, 238] on div "1SB - SAB Chamdor Brewery" at bounding box center [720, 239] width 183 height 16
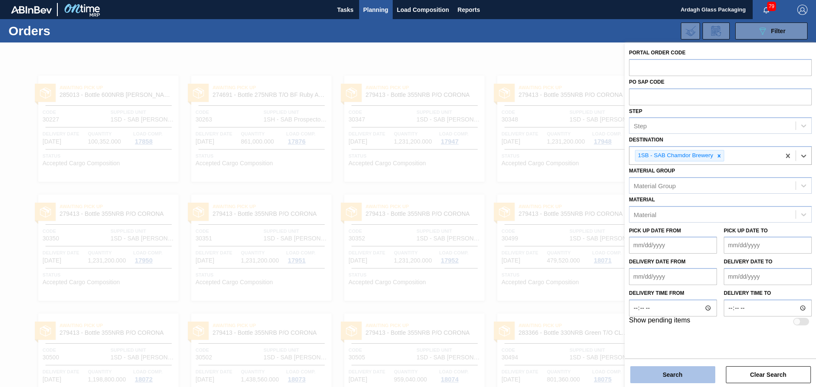
click at [677, 373] on button "Search" at bounding box center [672, 374] width 85 height 17
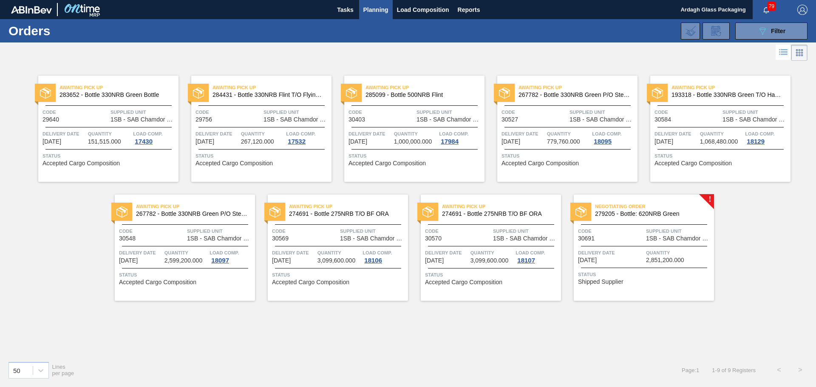
click at [689, 239] on span "1SB - SAB Chamdor Brewery" at bounding box center [679, 238] width 66 height 6
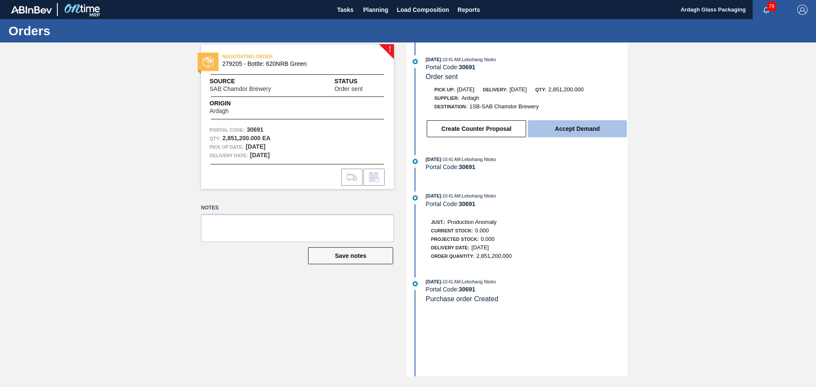
click at [558, 133] on button "Accept Demand" at bounding box center [577, 128] width 99 height 17
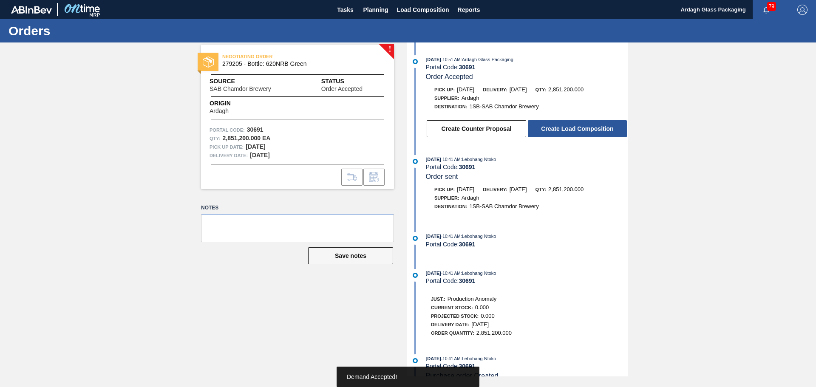
click at [558, 127] on button "Create Load Composition" at bounding box center [577, 128] width 99 height 17
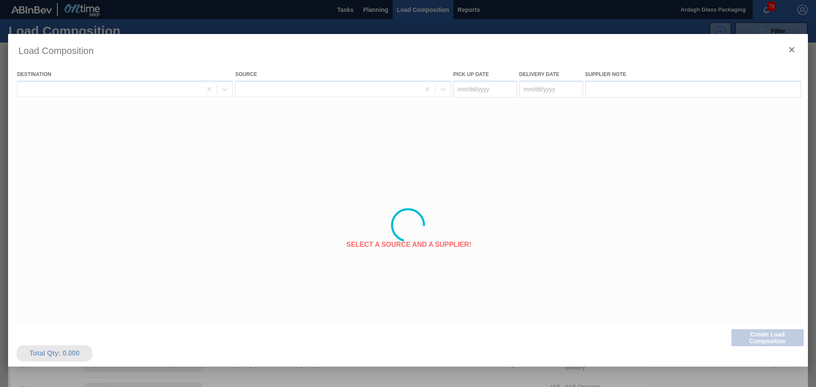
type Date "[DATE]"
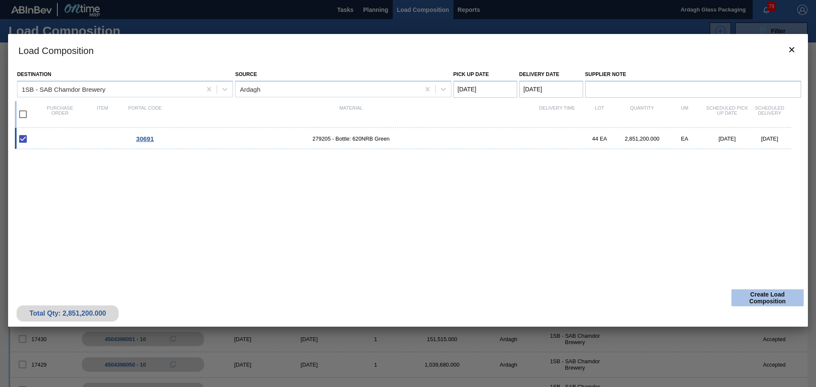
click at [761, 296] on button "Create Load Composition" at bounding box center [767, 297] width 72 height 17
